Goal: Find specific page/section

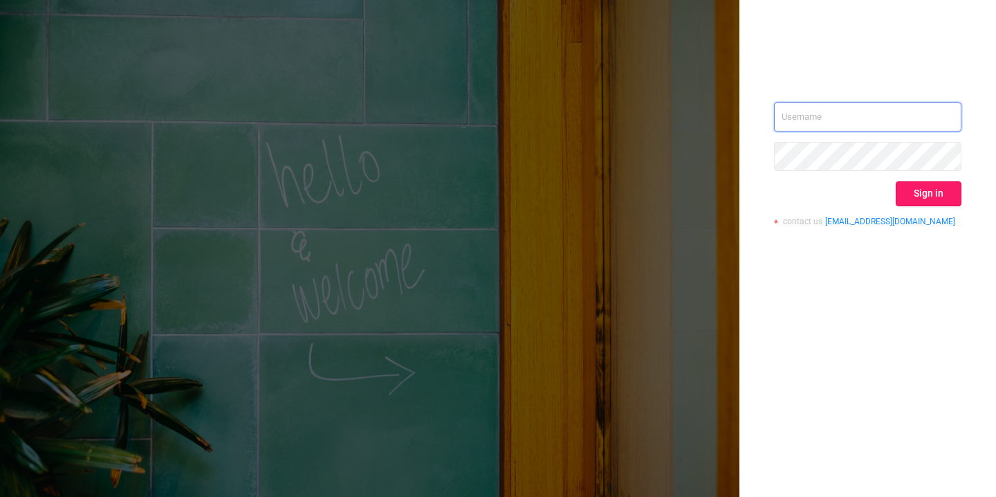
type input "[EMAIL_ADDRESS]"
click at [912, 197] on button "Sign in" at bounding box center [929, 193] width 66 height 25
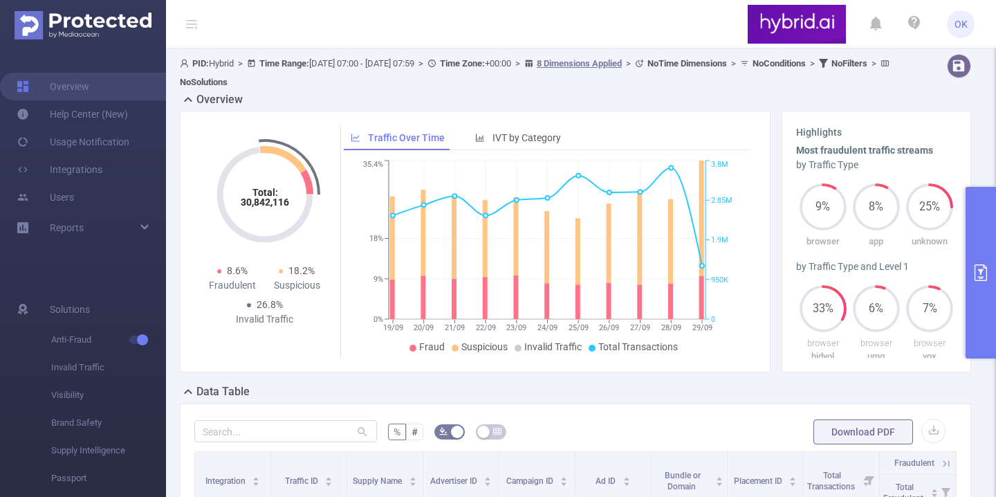
click at [986, 248] on button "primary" at bounding box center [981, 273] width 30 height 172
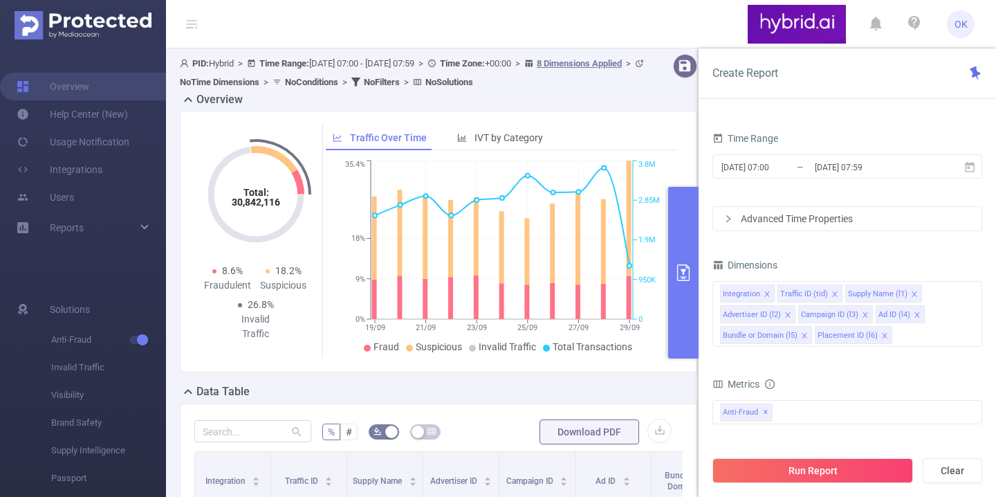
click at [728, 219] on icon "icon: right" at bounding box center [728, 218] width 8 height 8
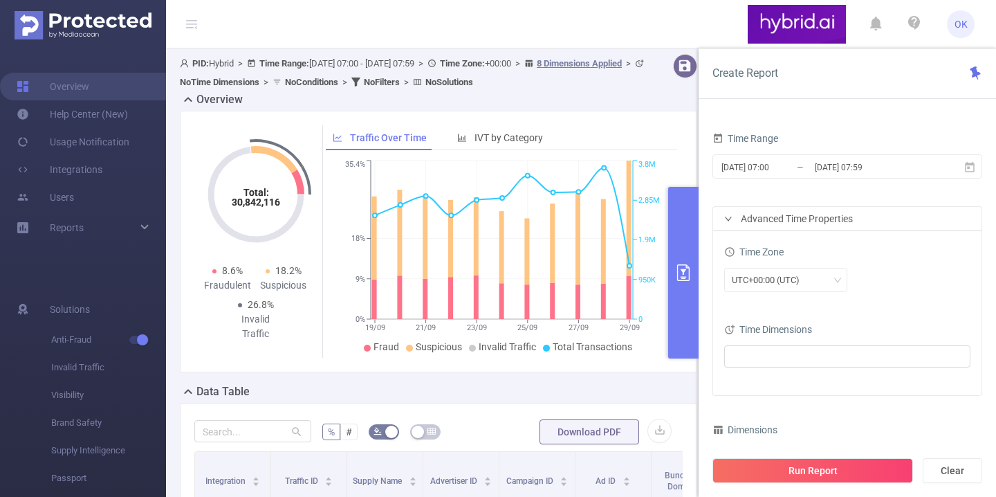
click at [721, 219] on div "Advanced Time Properties" at bounding box center [847, 219] width 268 height 24
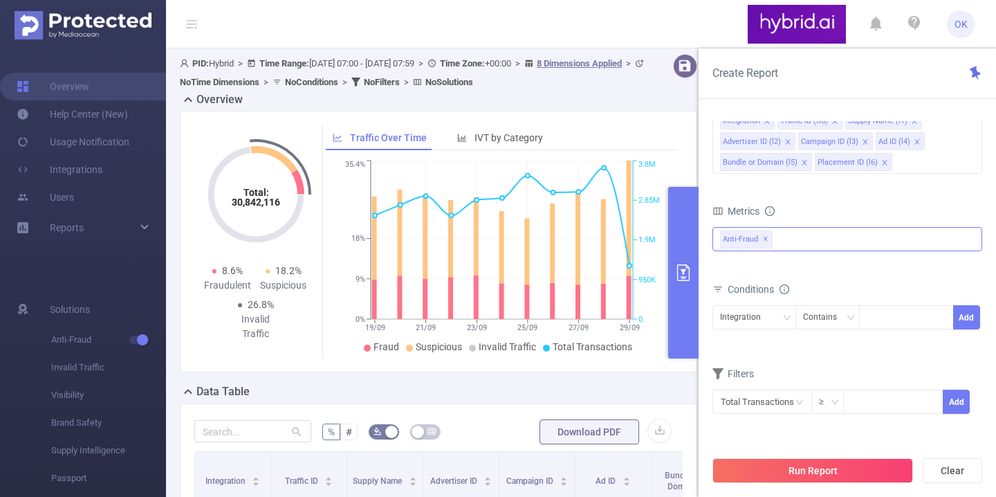
click at [811, 241] on div "Anti-Fraud ✕" at bounding box center [847, 239] width 270 height 24
click at [888, 190] on form "Dimensions Integration Traffic ID (tid) Supply Name (l1) Advertiser ID (l2) Cam…" at bounding box center [847, 256] width 270 height 349
